Goal: Find specific page/section: Find specific page/section

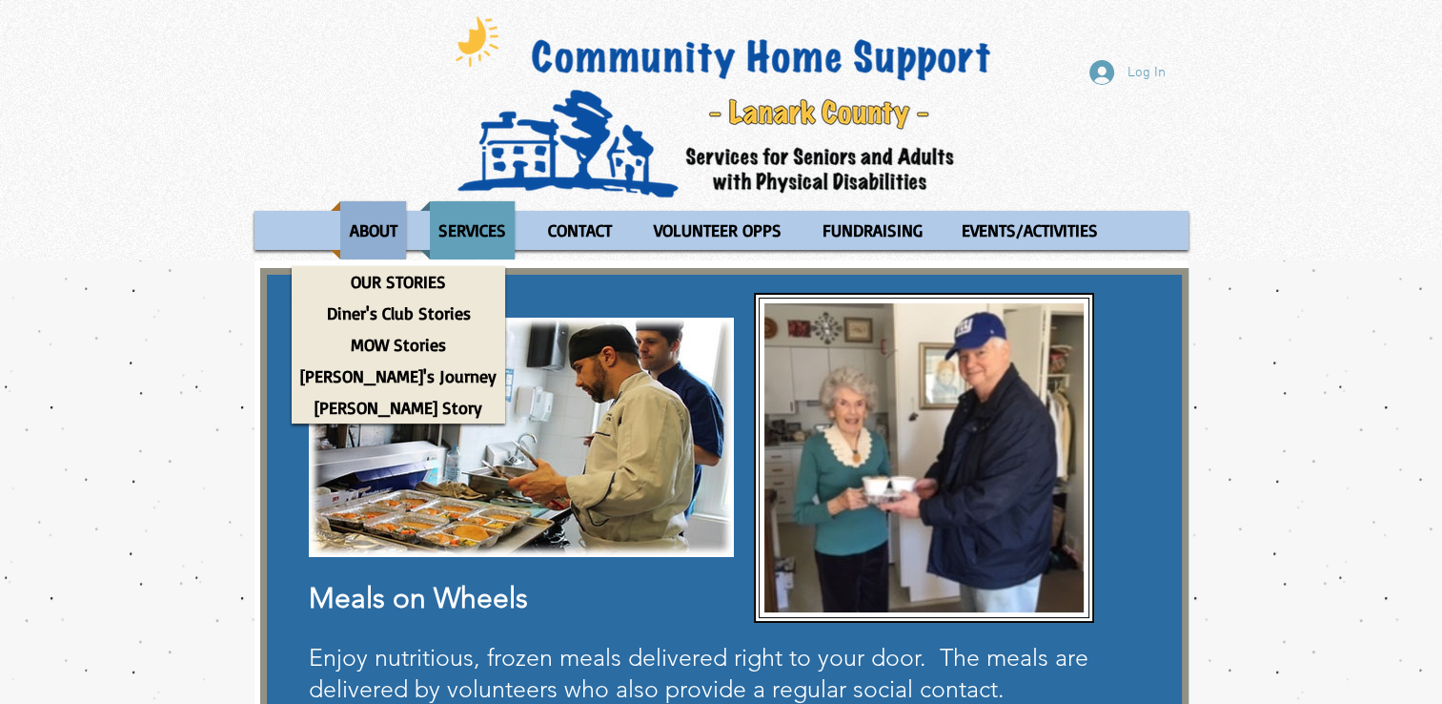
click at [371, 234] on p "ABOUT" at bounding box center [373, 230] width 65 height 58
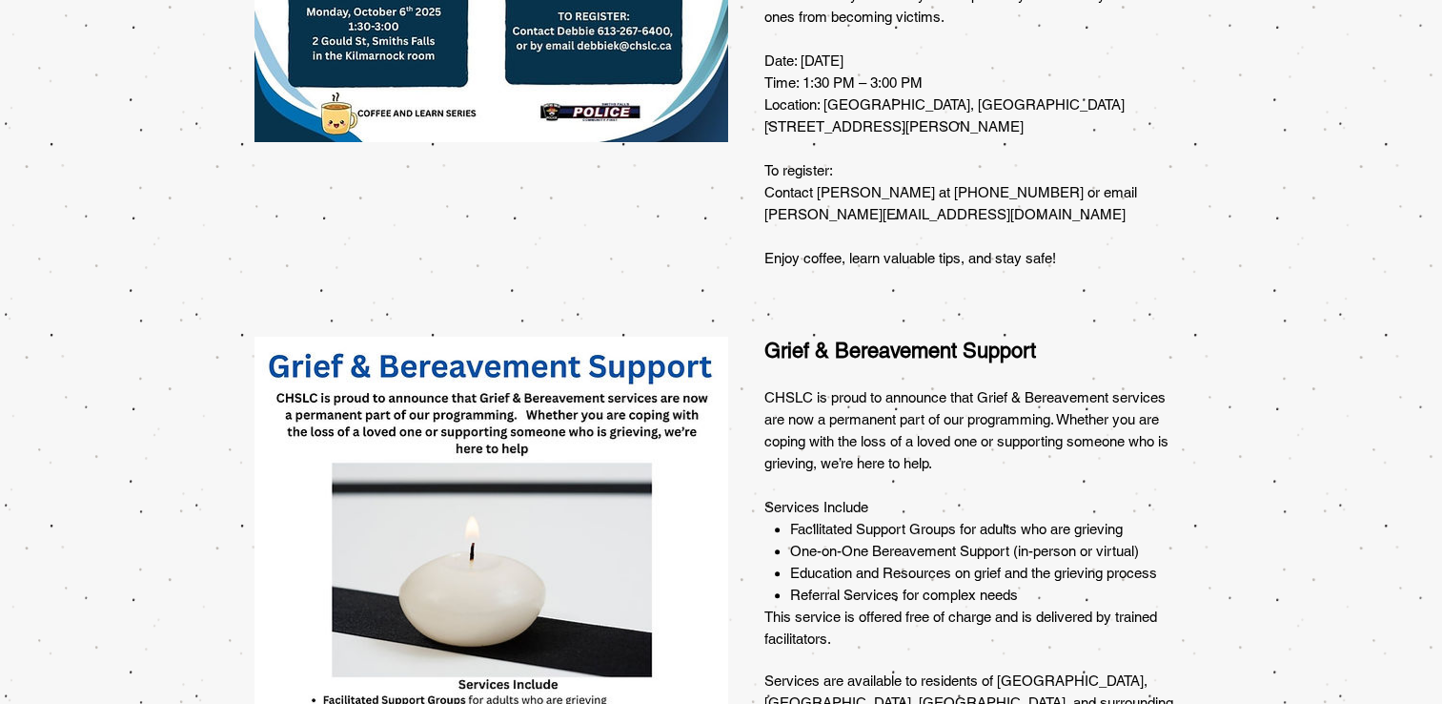
scroll to position [1202, 0]
